Goal: Information Seeking & Learning: Find specific fact

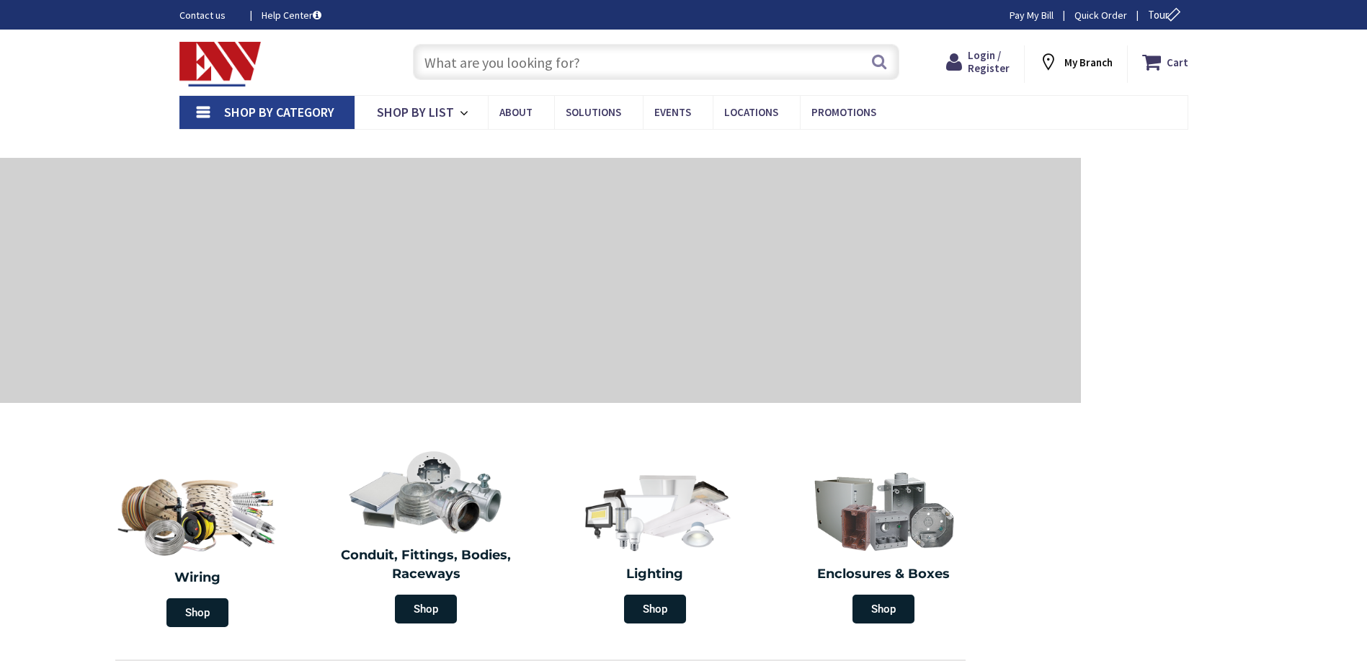
type input "[GEOGRAPHIC_DATA], [GEOGRAPHIC_DATA]"
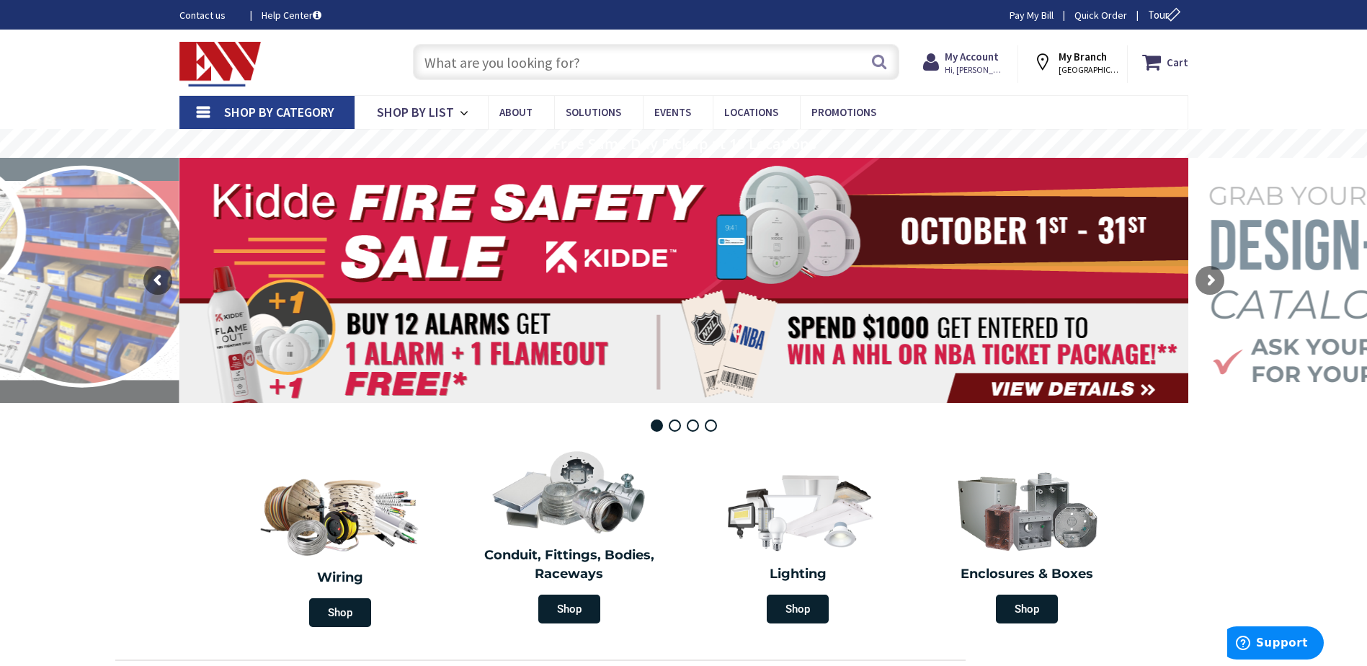
click at [500, 63] on input "text" at bounding box center [656, 62] width 486 height 36
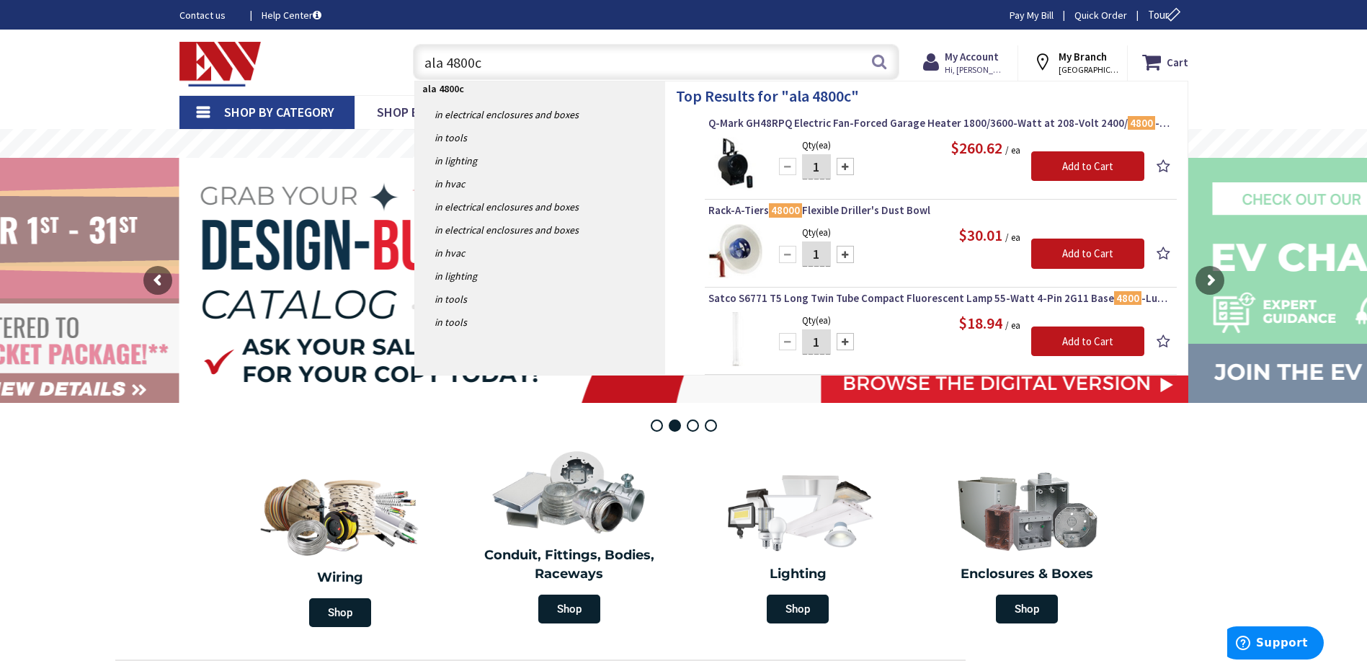
drag, startPoint x: 446, startPoint y: 62, endPoint x: 422, endPoint y: 66, distance: 24.2
click at [422, 66] on input "ala 4800c" at bounding box center [656, 62] width 486 height 36
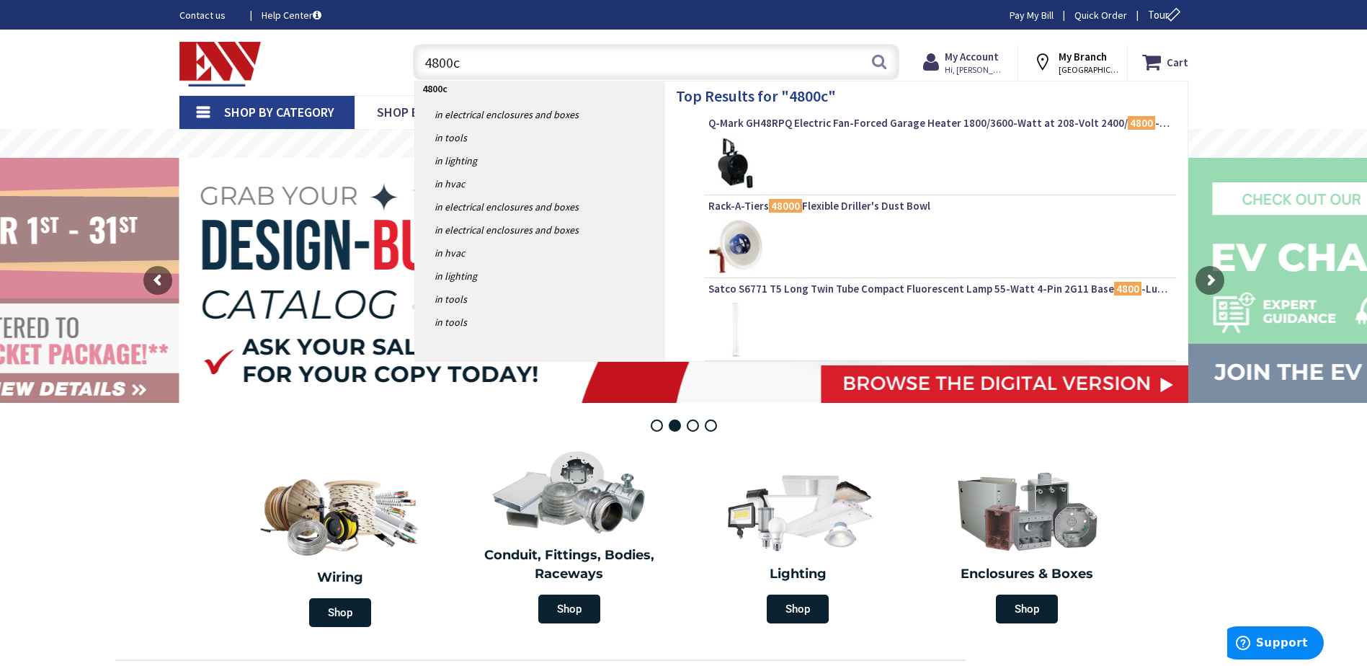
click at [625, 70] on input "4800c" at bounding box center [656, 62] width 486 height 36
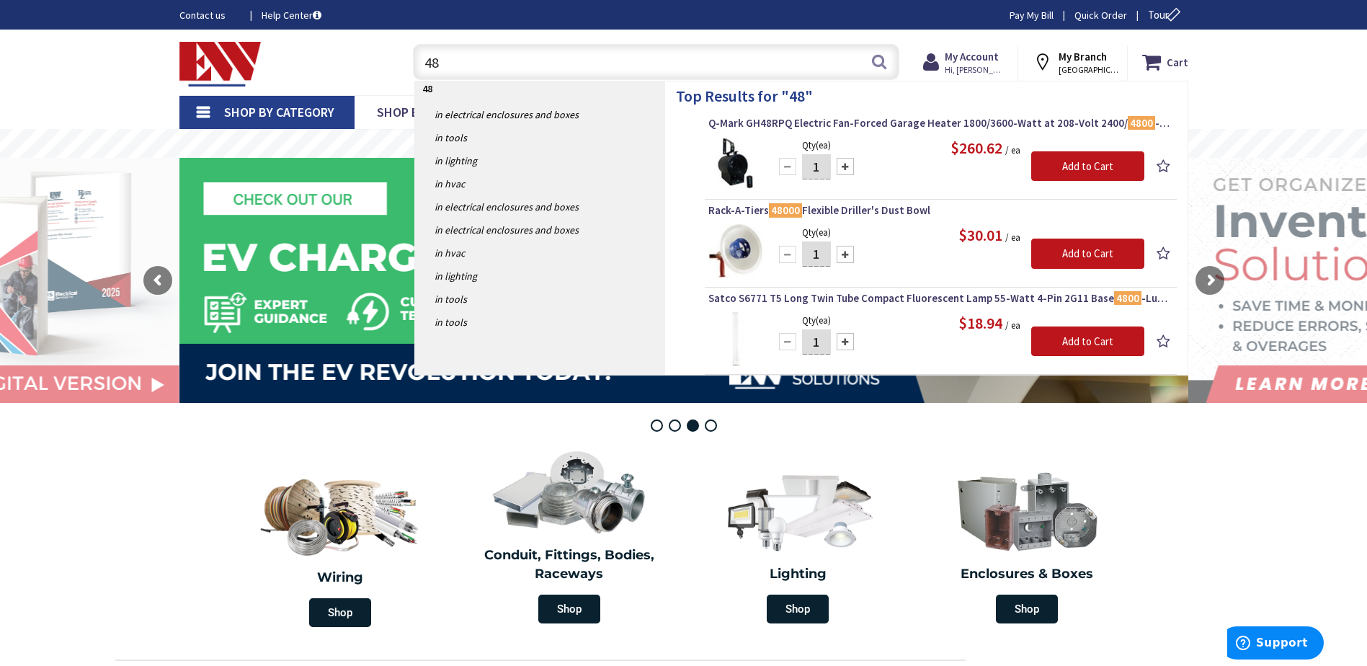
type input "4"
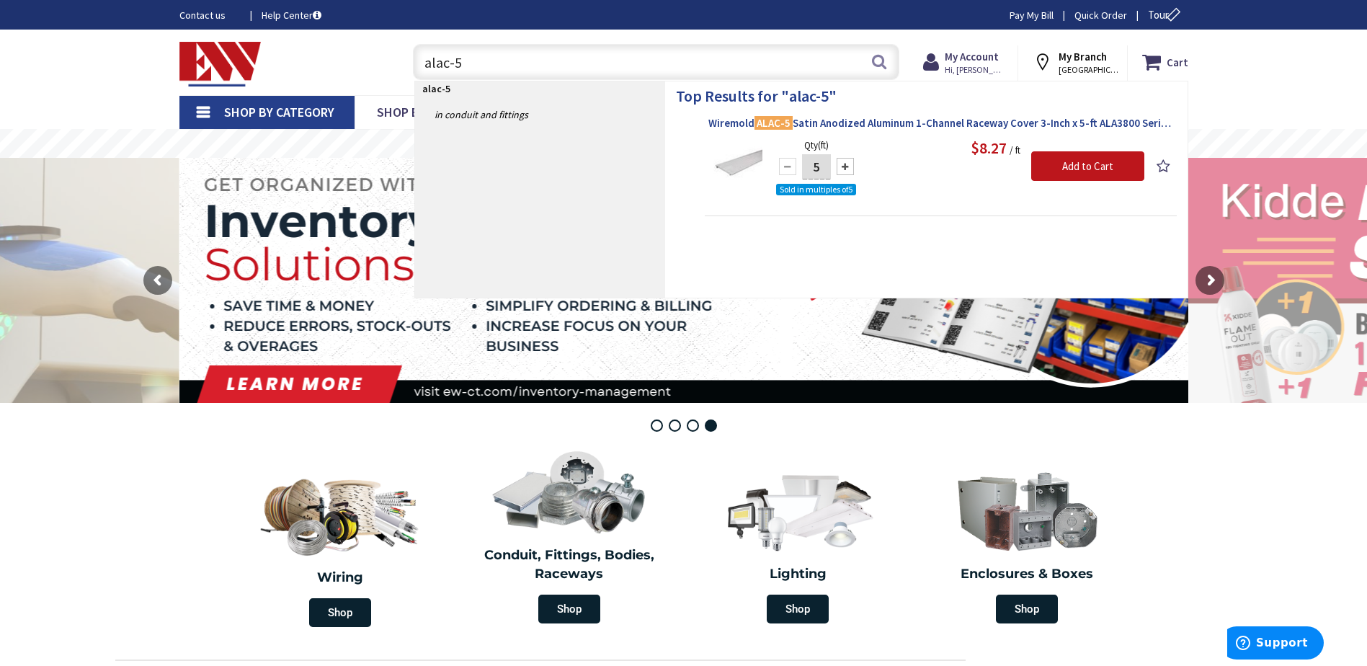
type input "alac-5"
click at [894, 126] on span "Wiremold ALAC-5 Satin Anodized Aluminum 1-Channel Raceway Cover 3-Inch x 5-ft A…" at bounding box center [940, 123] width 465 height 14
